Goal: Transaction & Acquisition: Book appointment/travel/reservation

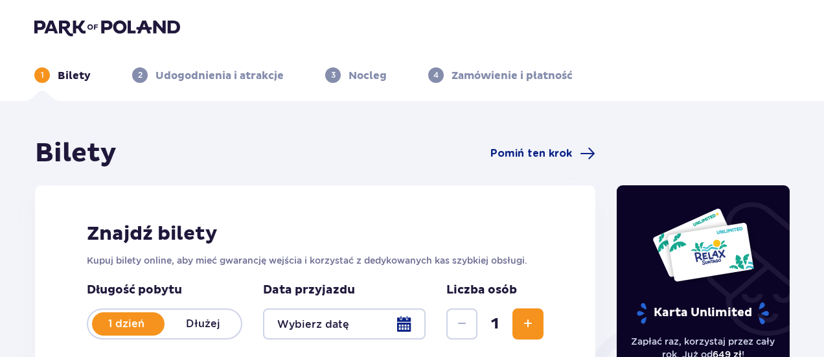
click at [209, 78] on p "Udogodnienia i atrakcje" at bounding box center [220, 76] width 128 height 14
click at [397, 318] on div at bounding box center [344, 323] width 163 height 31
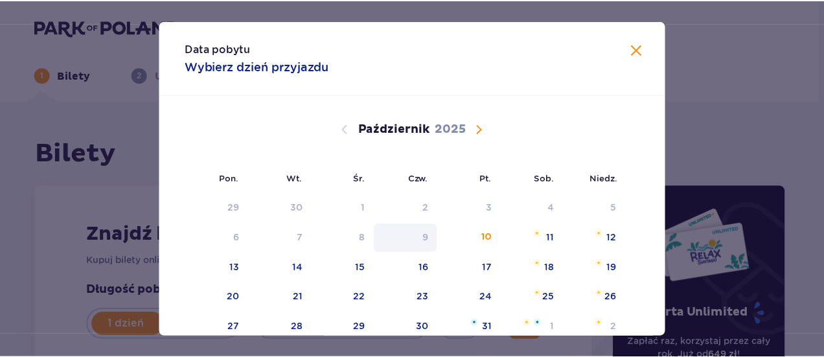
scroll to position [130, 0]
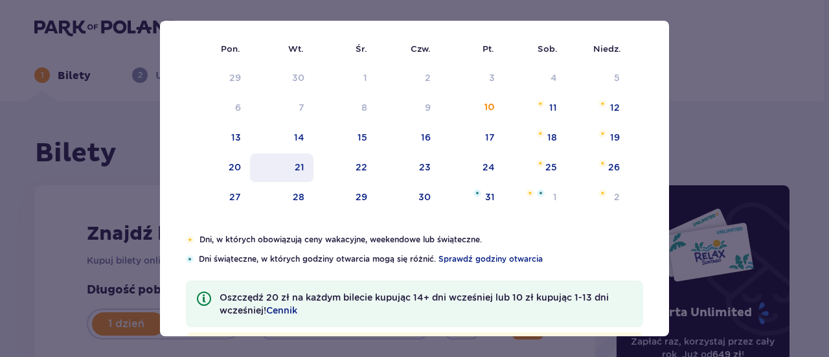
drag, startPoint x: 303, startPoint y: 137, endPoint x: 303, endPoint y: 157, distance: 20.1
click at [303, 137] on div "14" at bounding box center [282, 138] width 64 height 29
type input "14.10.25"
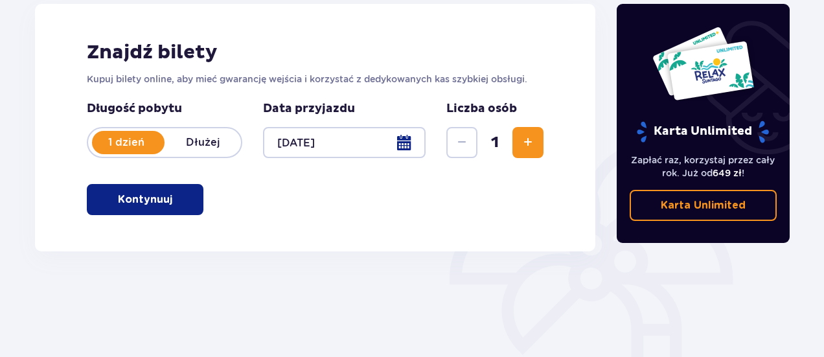
scroll to position [194, 0]
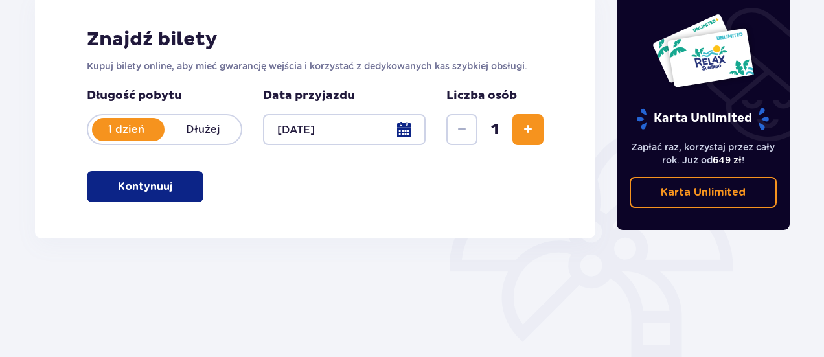
click at [148, 192] on p "Kontynuuj" at bounding box center [145, 186] width 54 height 14
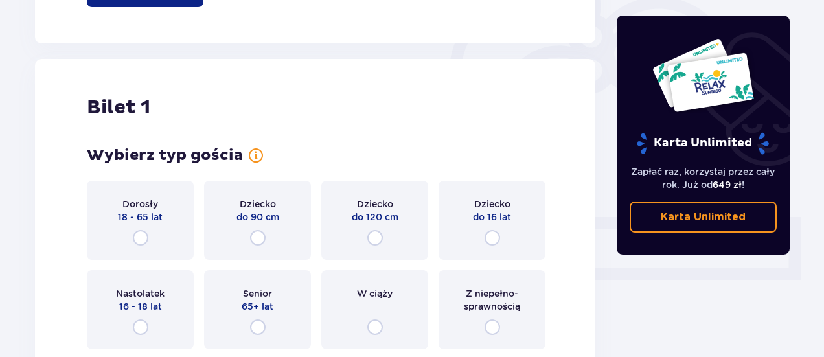
scroll to position [433, 0]
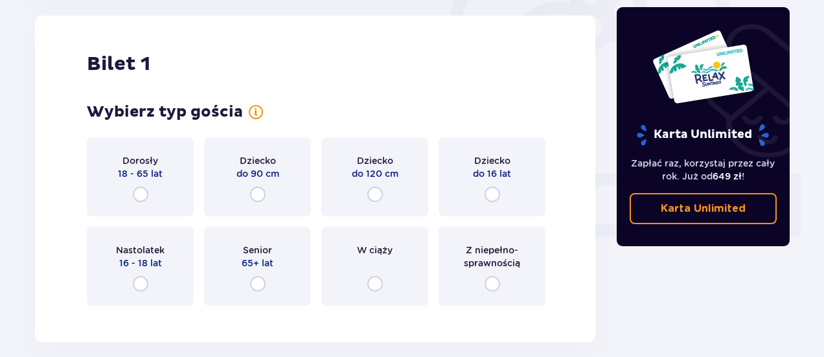
click at [143, 194] on input "radio" at bounding box center [141, 195] width 16 height 16
radio input "true"
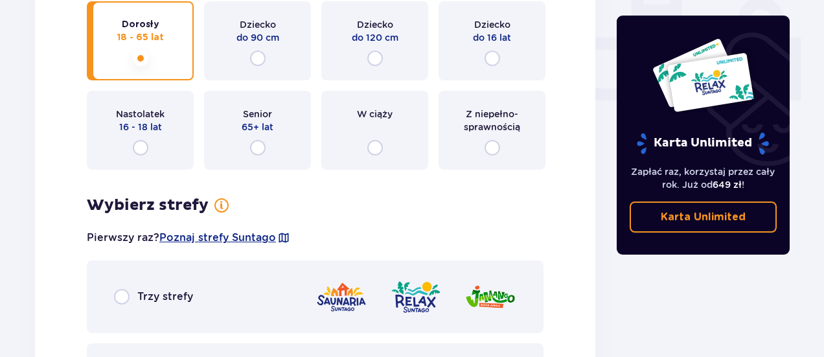
scroll to position [648, 0]
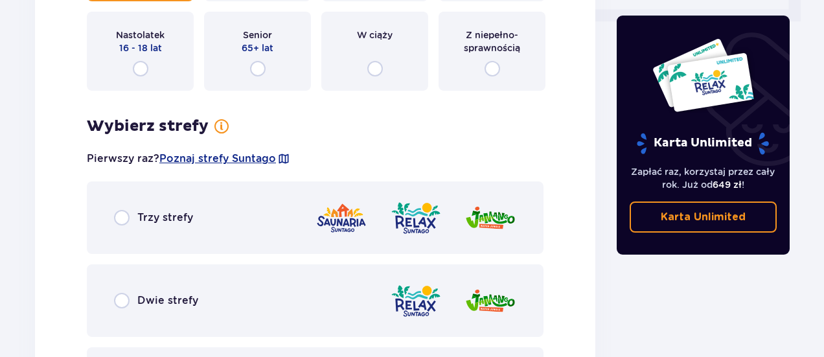
click at [129, 217] on input "radio" at bounding box center [122, 218] width 16 height 16
radio input "true"
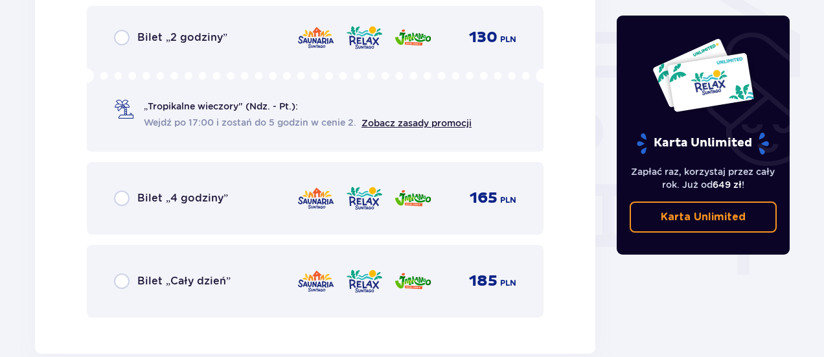
scroll to position [1143, 0]
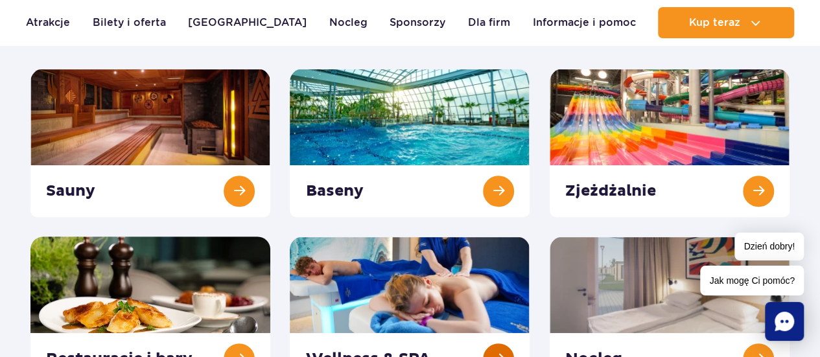
scroll to position [259, 0]
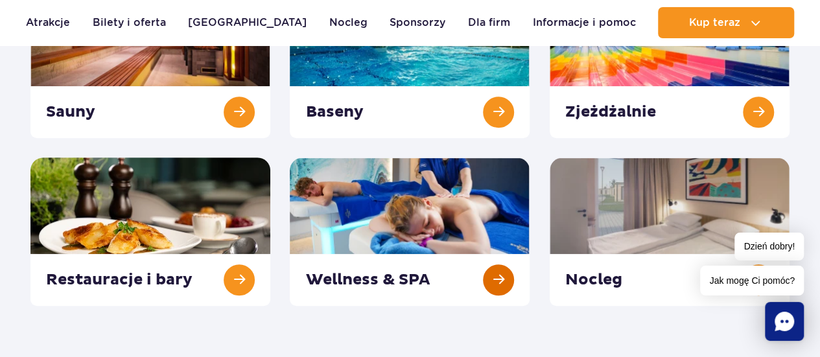
click at [498, 281] on link at bounding box center [410, 231] width 240 height 148
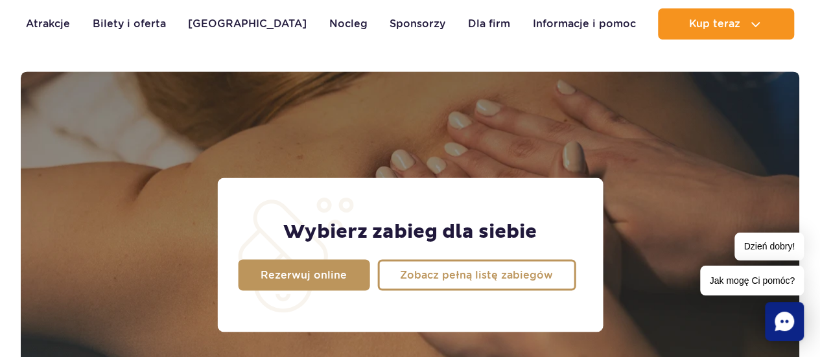
scroll to position [1166, 0]
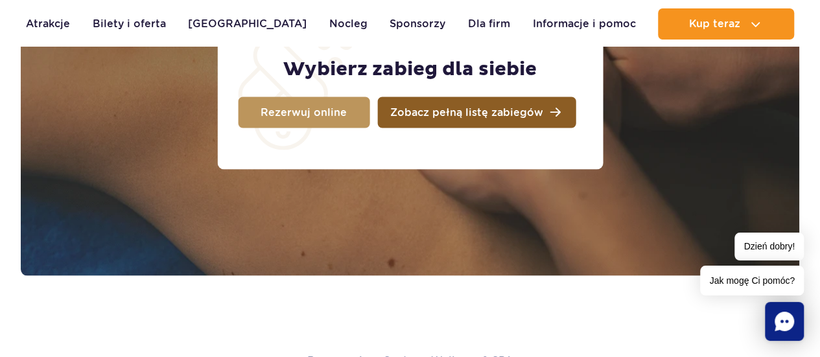
click at [417, 115] on span "Zobacz pełną listę zabiegów" at bounding box center [466, 112] width 153 height 10
